Goal: Register for event/course

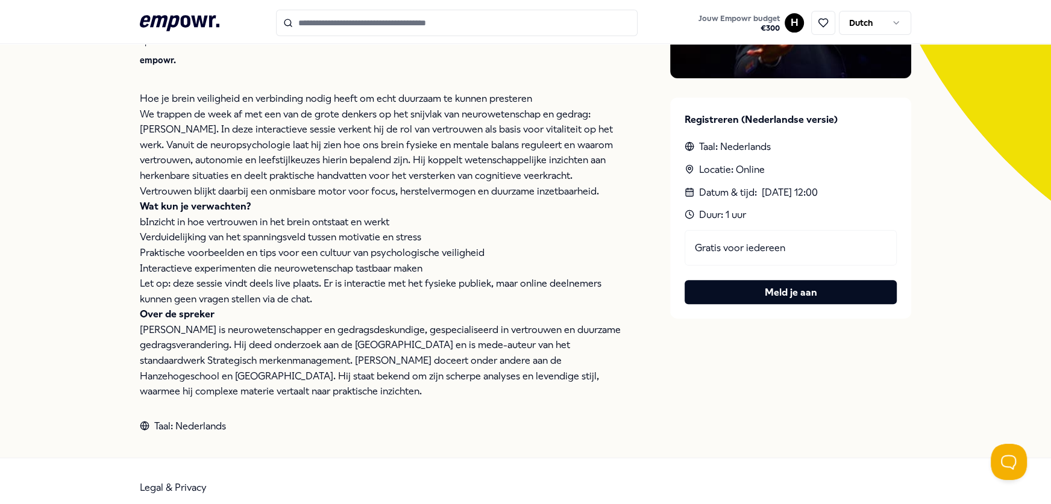
scroll to position [269, 0]
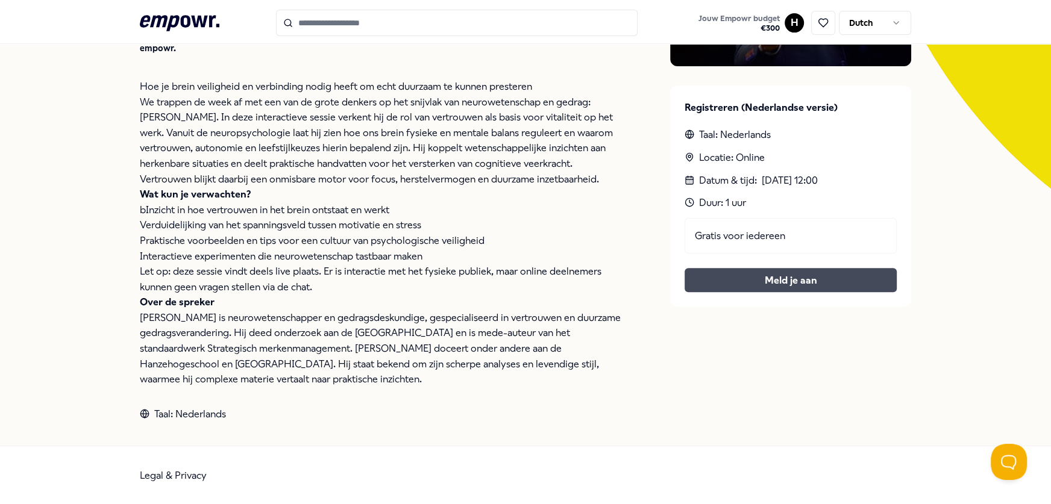
click at [839, 283] on button "Meld je aan" at bounding box center [791, 280] width 212 height 24
click at [755, 288] on div "Gratis voor iedereen Meld je aan" at bounding box center [791, 255] width 212 height 75
click at [832, 289] on div "Gratis voor iedereen Meld je aan" at bounding box center [791, 255] width 212 height 75
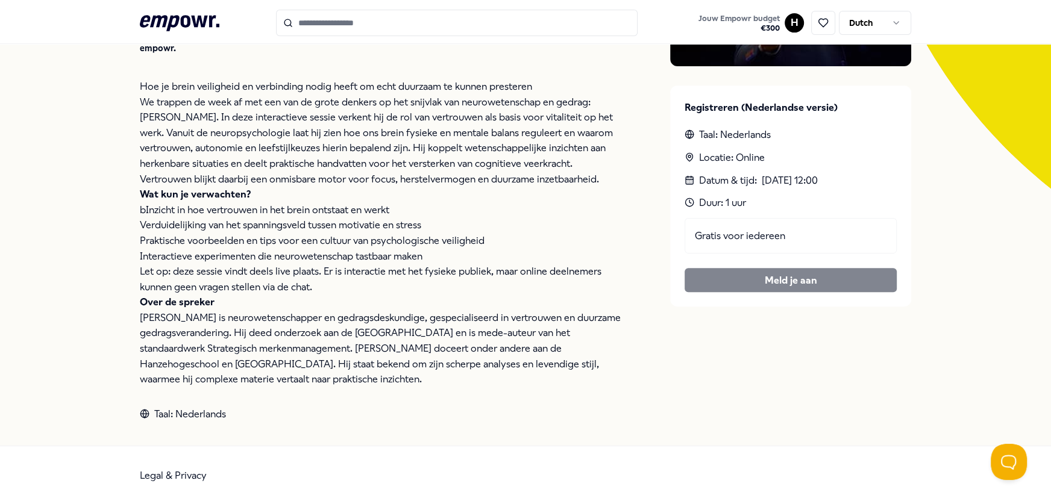
click at [715, 238] on div "Gratis voor iedereen" at bounding box center [791, 236] width 212 height 36
click at [875, 218] on div "Gratis voor iedereen" at bounding box center [791, 236] width 212 height 36
click at [786, 268] on div "Gratis voor iedereen Meld je aan" at bounding box center [791, 255] width 212 height 75
click at [775, 281] on div "Gratis voor iedereen Meld je aan" at bounding box center [791, 255] width 212 height 75
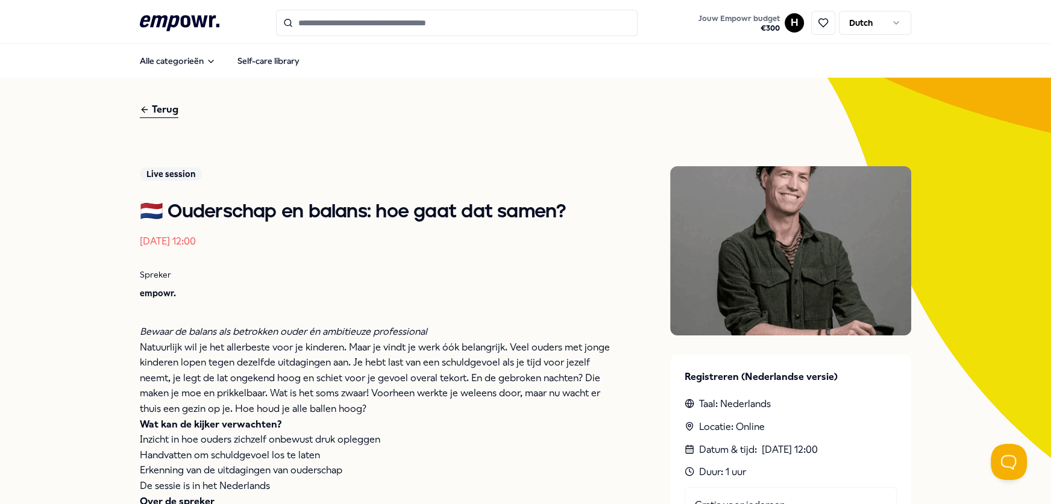
scroll to position [230, 0]
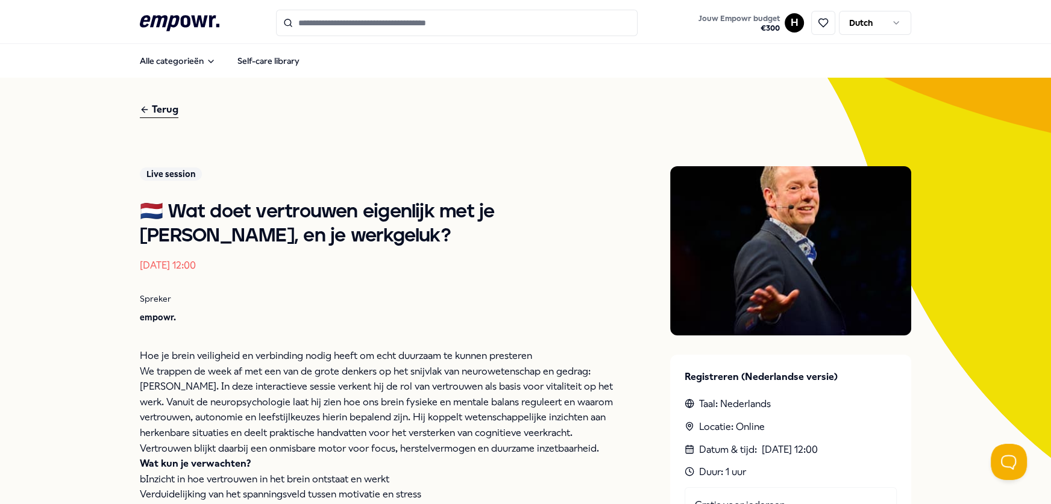
scroll to position [269, 0]
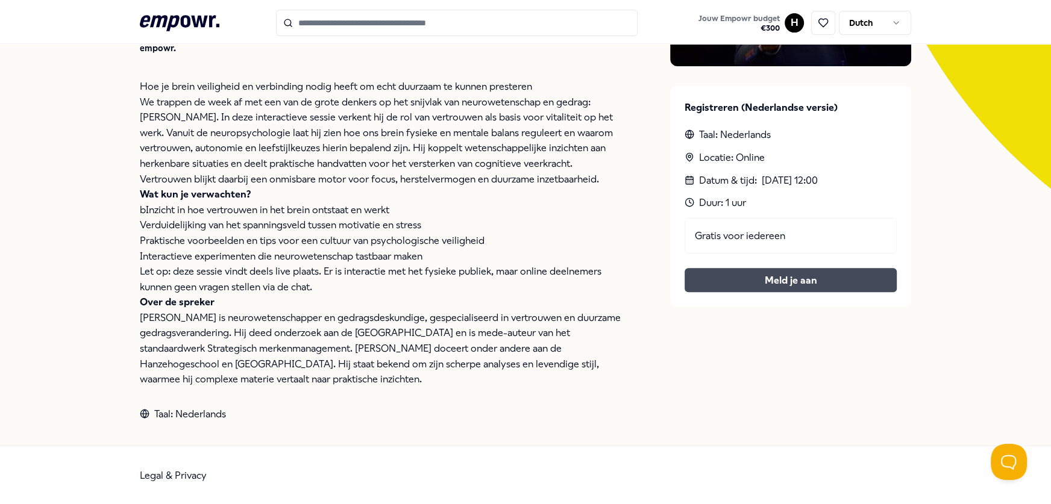
click at [787, 280] on button "Meld je aan" at bounding box center [791, 280] width 212 height 24
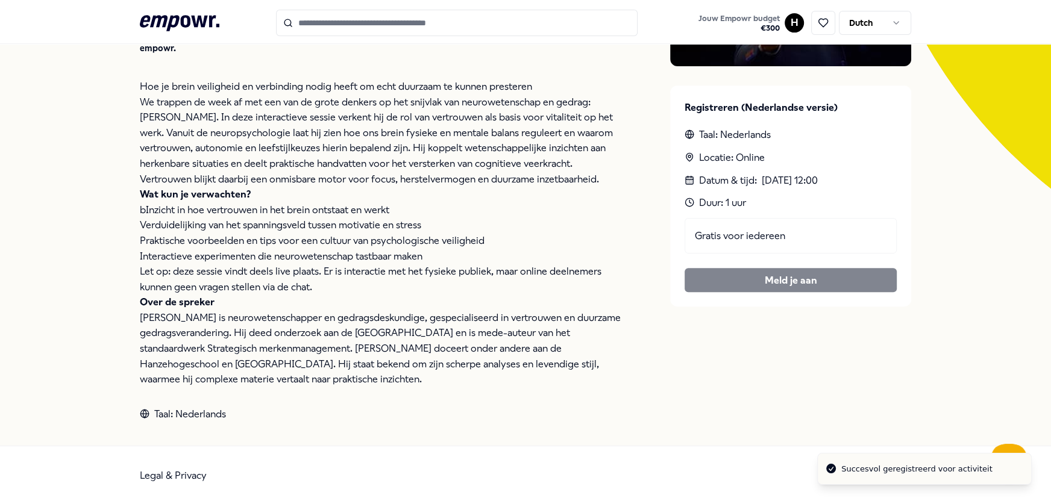
scroll to position [0, 0]
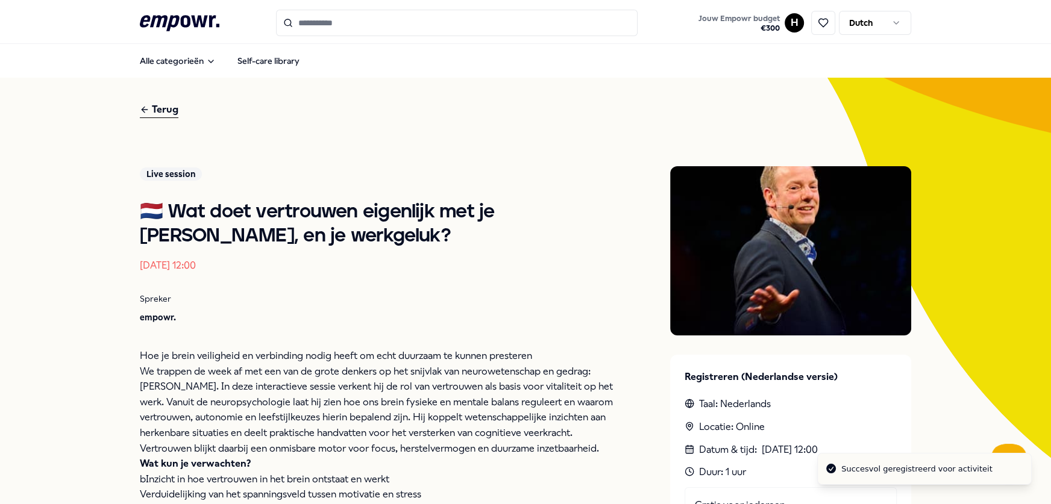
click at [790, 20] on html ".empowr-logo_svg__cls-1{fill:#03032f} Jouw Empowr budget € 300 H Dutch Alle cat…" at bounding box center [525, 252] width 1051 height 504
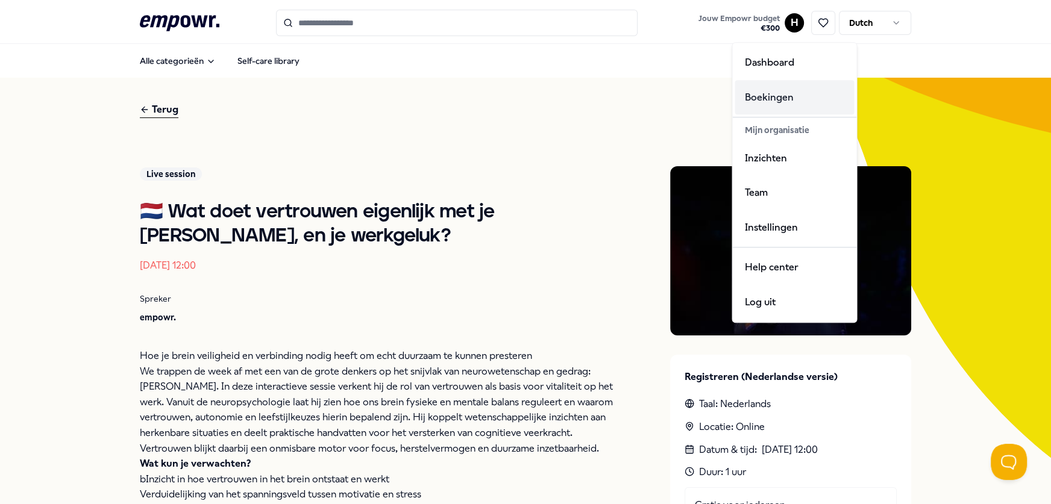
click at [777, 101] on div "Boekingen" at bounding box center [794, 97] width 119 height 35
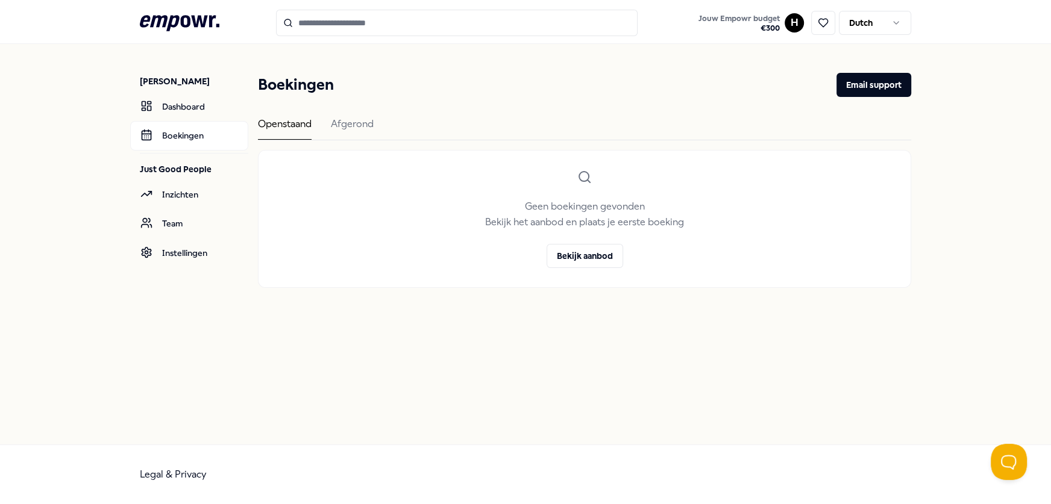
click at [360, 112] on div "Boekingen Email support Openstaand Afgerond Geen boekingen gevonden Bekijk het …" at bounding box center [584, 180] width 653 height 215
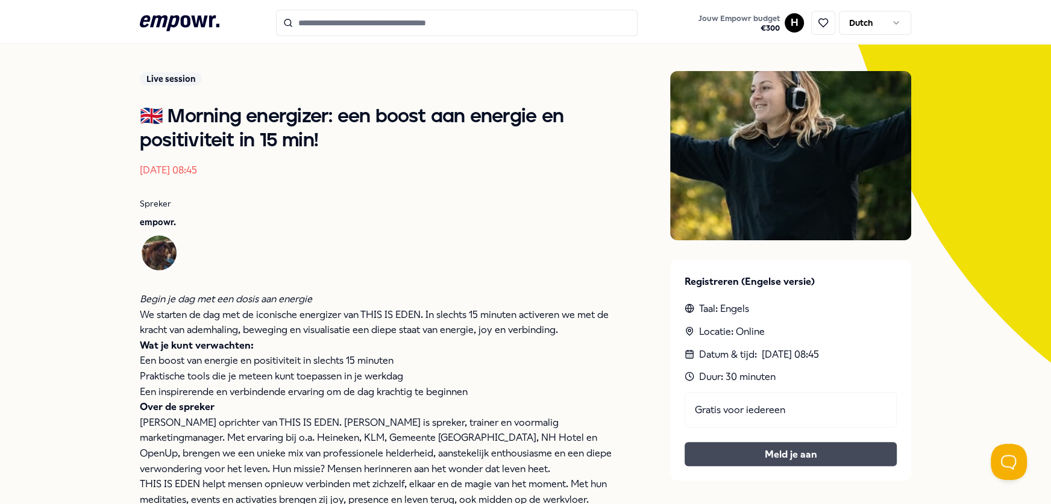
click at [853, 454] on button "Meld je aan" at bounding box center [791, 454] width 212 height 24
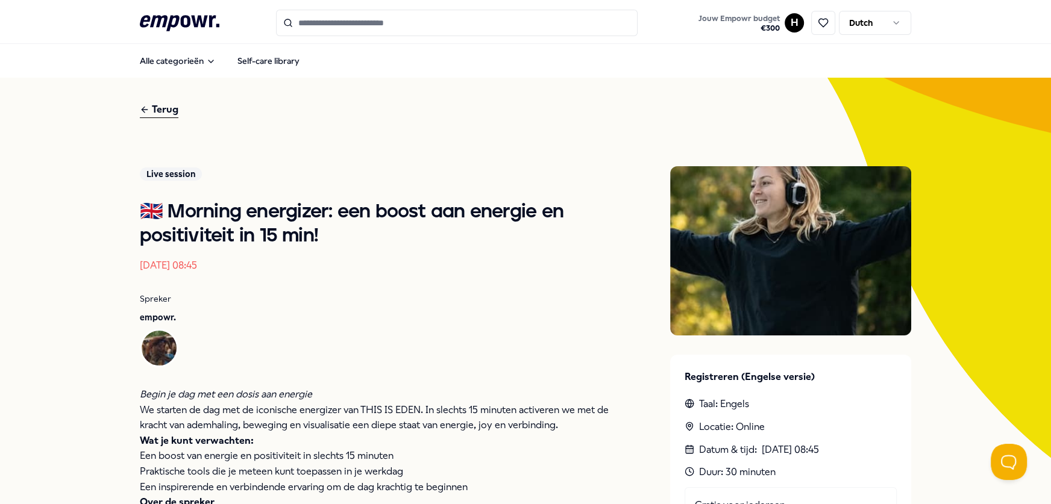
click at [163, 111] on div "Terug" at bounding box center [159, 110] width 39 height 16
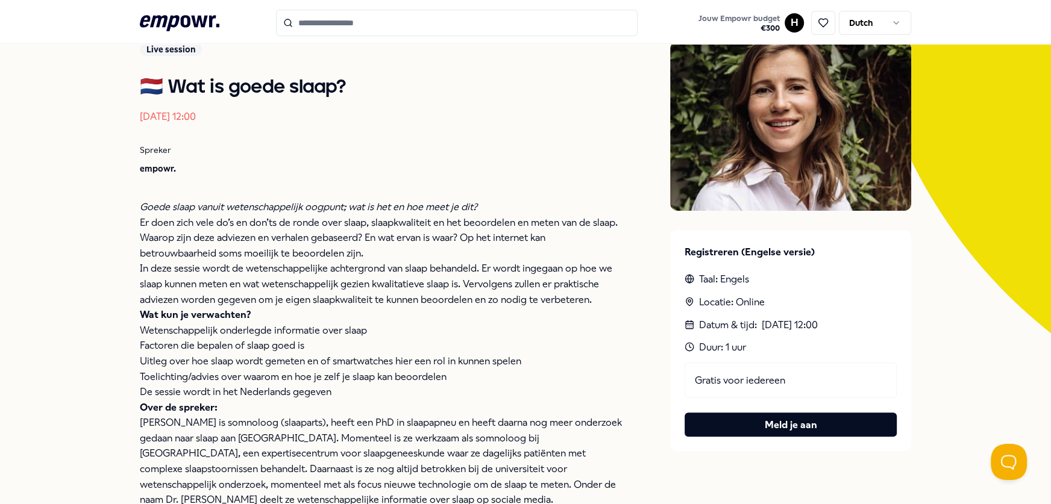
scroll to position [125, 0]
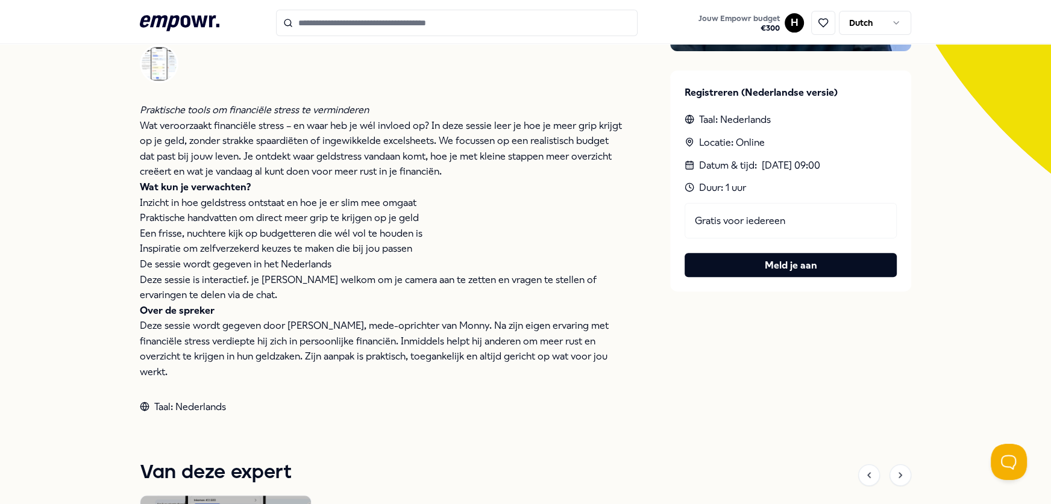
scroll to position [286, 0]
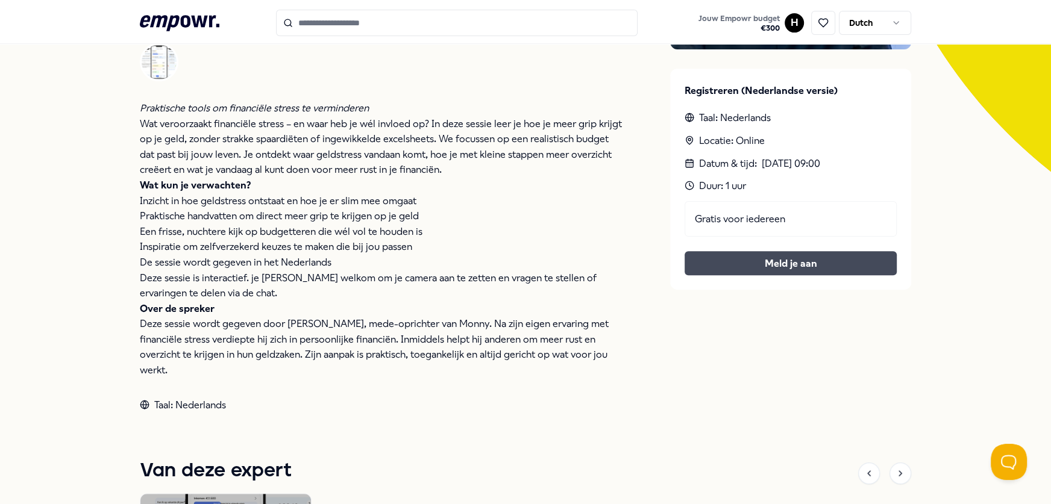
click at [734, 269] on button "Meld je aan" at bounding box center [791, 263] width 212 height 24
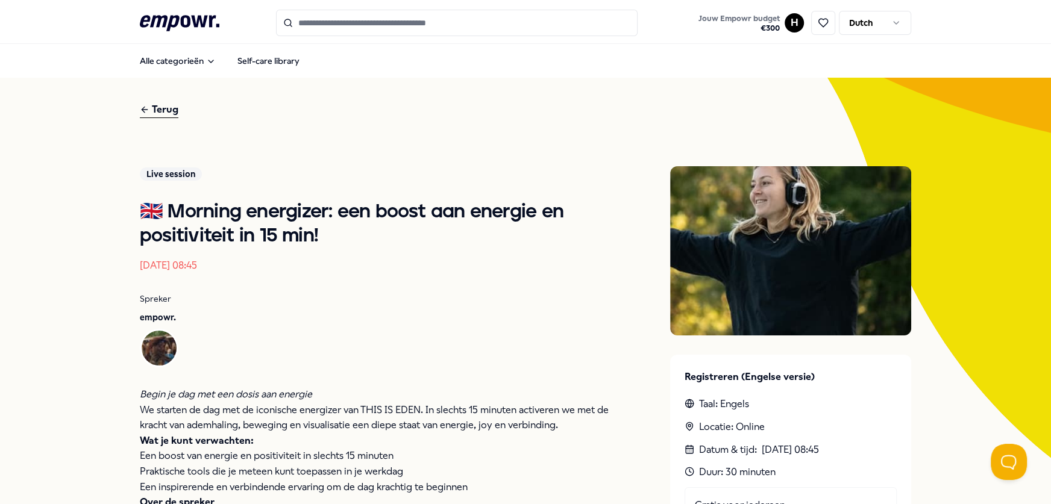
scroll to position [428, 0]
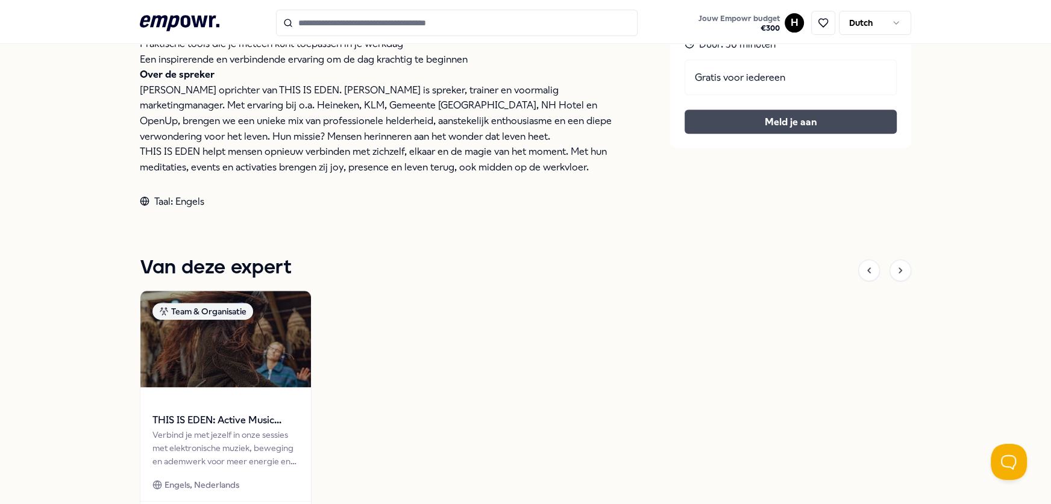
click at [765, 121] on button "Meld je aan" at bounding box center [791, 122] width 212 height 24
